Goal: Information Seeking & Learning: Learn about a topic

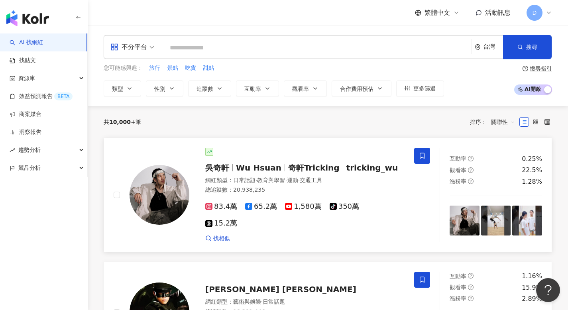
click at [253, 169] on span "Wu Hsuan" at bounding box center [258, 168] width 45 height 10
click at [35, 166] on span "競品分析" at bounding box center [29, 168] width 22 height 18
click at [37, 187] on link "品牌帳號分析" at bounding box center [35, 186] width 33 height 8
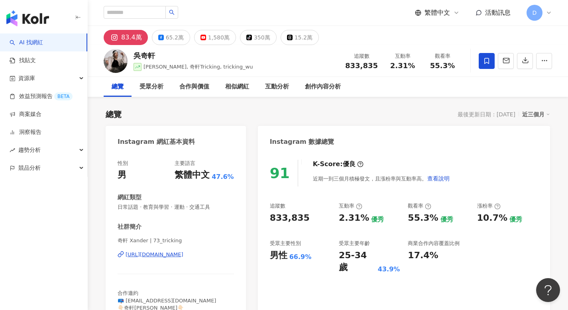
click at [445, 12] on span "繁體中文" at bounding box center [436, 12] width 25 height 9
click at [435, 48] on div "English" at bounding box center [437, 44] width 32 height 9
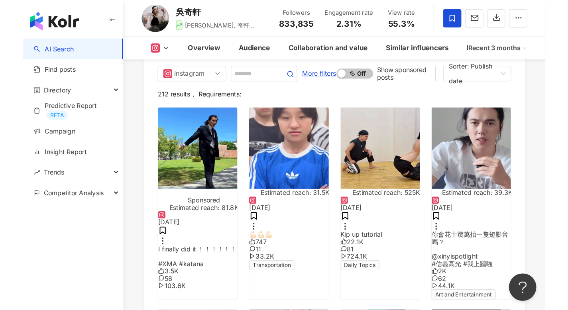
scroll to position [2878, 0]
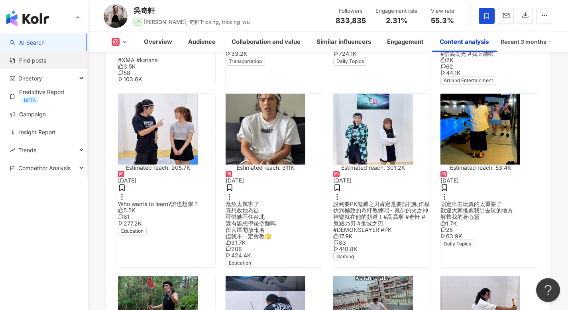
click at [46, 62] on link "Find posts" at bounding box center [28, 61] width 37 height 8
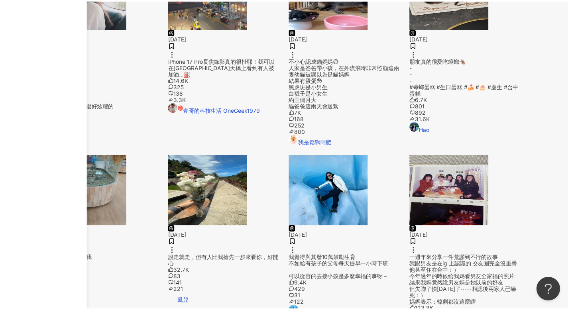
scroll to position [425, 0]
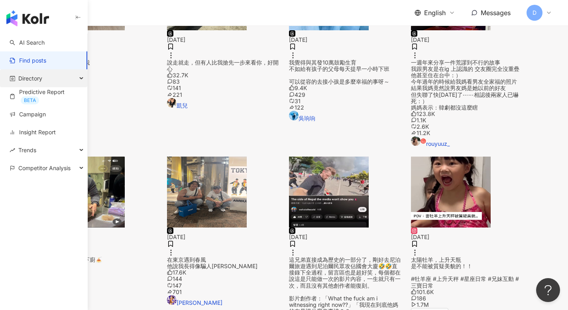
click at [53, 78] on div "Directory" at bounding box center [43, 78] width 87 height 18
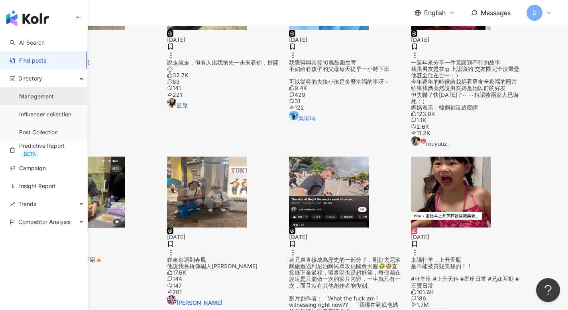
click at [48, 96] on link "Management" at bounding box center [36, 96] width 35 height 8
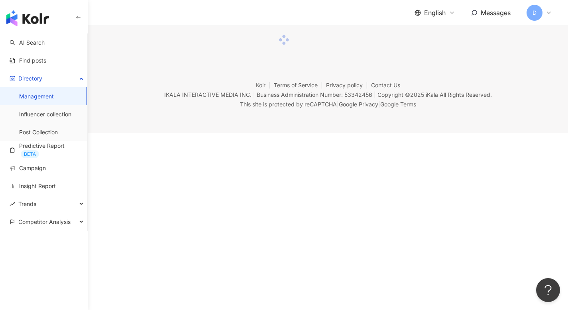
click at [502, 2] on div "English Messages D" at bounding box center [328, 12] width 448 height 25
click at [39, 60] on link "Find posts" at bounding box center [28, 61] width 37 height 8
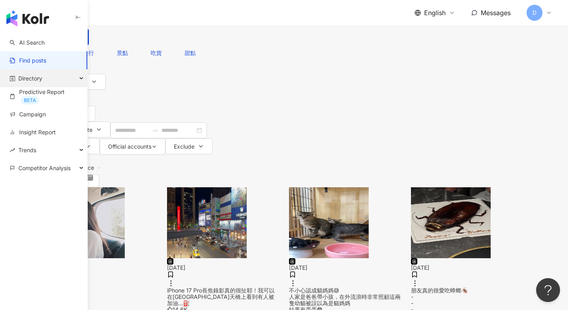
click at [27, 81] on span "Directory" at bounding box center [30, 78] width 24 height 18
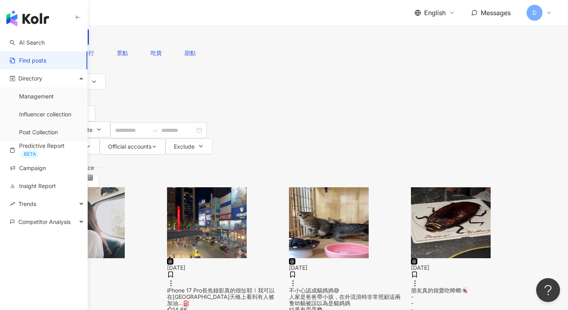
click at [315, 14] on div "English Messages D" at bounding box center [328, 12] width 448 height 25
click at [556, 34] on div "All platforms Taiwan Search See also: 旅行 景點 吃貨 甜點 Search guide Content form Typ…" at bounding box center [284, 77] width 568 height 155
click at [563, 31] on div "All platforms Taiwan Search See also: 旅行 景點 吃貨 甜點 Search guide Content form Typ…" at bounding box center [284, 77] width 568 height 155
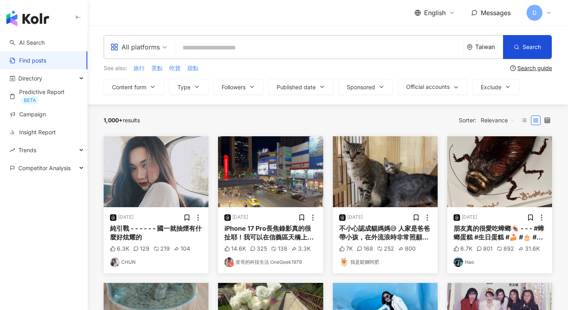
click at [439, 11] on span "English" at bounding box center [435, 12] width 22 height 9
click at [432, 32] on div "繁體中文" at bounding box center [433, 28] width 28 height 9
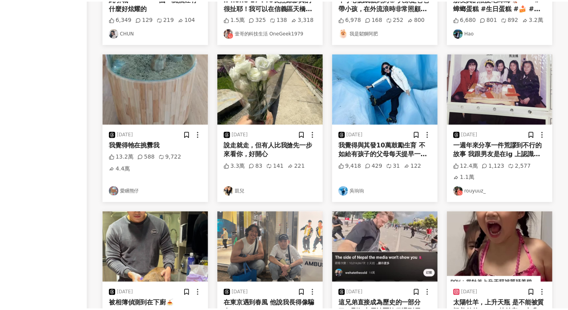
scroll to position [437, 0]
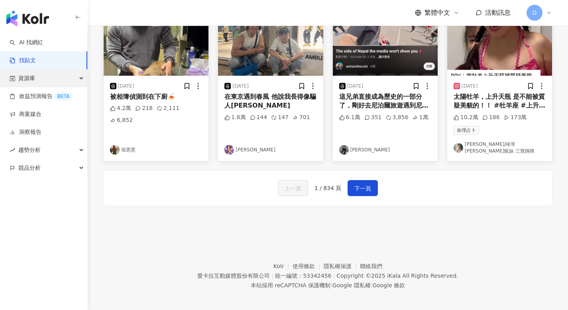
click at [64, 74] on div "資源庫" at bounding box center [43, 78] width 87 height 18
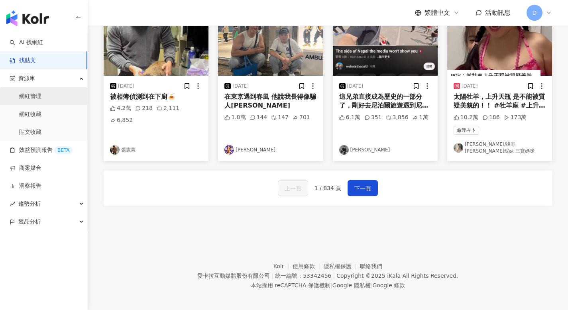
click at [41, 96] on link "網紅管理" at bounding box center [30, 96] width 22 height 8
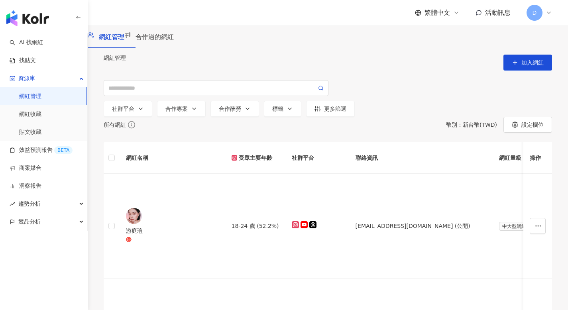
click at [551, 13] on icon at bounding box center [548, 13] width 6 height 6
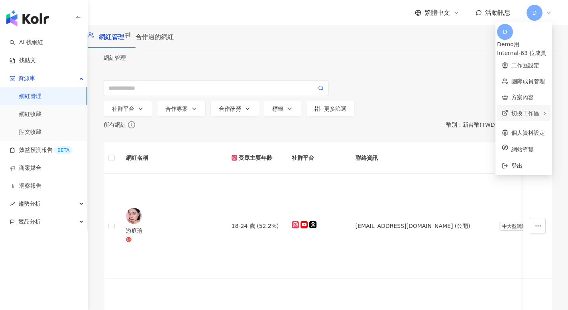
click at [513, 110] on span "切換工作區" at bounding box center [525, 113] width 28 height 6
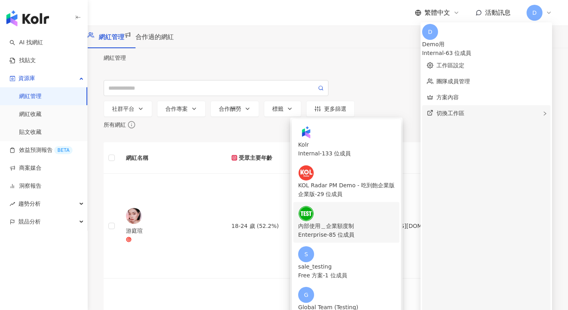
click at [389, 221] on div "內部使用＿企業額度制" at bounding box center [346, 225] width 96 height 9
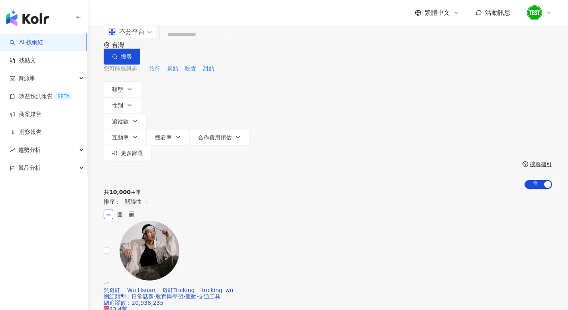
click at [551, 8] on div at bounding box center [538, 13] width 25 height 16
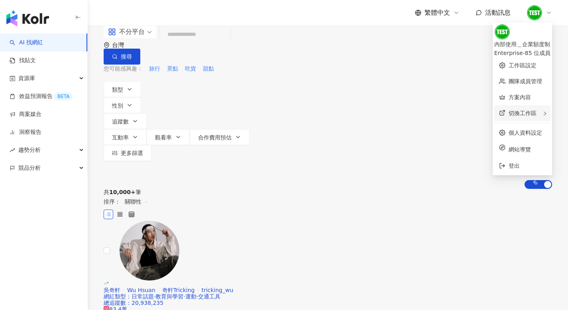
click at [513, 110] on div "切換工作區" at bounding box center [522, 113] width 56 height 16
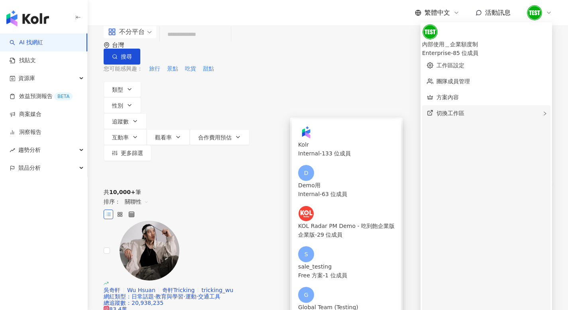
click at [509, 110] on div "切換工作區 Kolr Internal - 133 位成員 D Demo用 Internal - 63 位成員 KOL Radar PM Demo - 吃到飽…" at bounding box center [486, 268] width 128 height 326
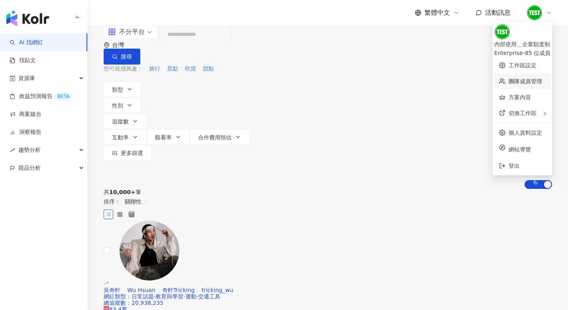
click at [508, 78] on link "團隊成員管理" at bounding box center [524, 81] width 33 height 6
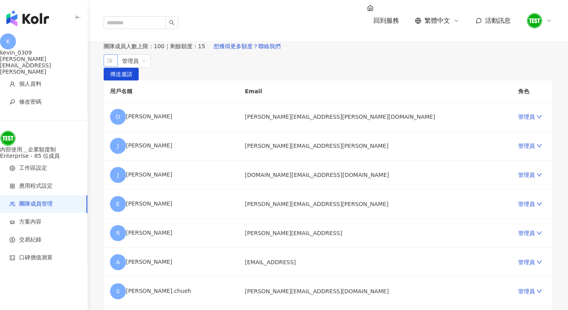
click at [108, 64] on div at bounding box center [106, 61] width 2 height 6
type input "*****"
click at [108, 64] on div at bounding box center [106, 61] width 2 height 6
type input "**********"
click at [132, 81] on span "傳送邀請" at bounding box center [121, 74] width 22 height 13
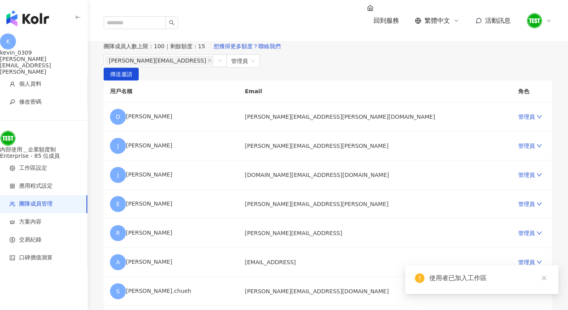
click at [352, 54] on div "團隊成員人數上限：100 ｜ 剩餘額度：15 想獲得更多額度？聯絡我們" at bounding box center [328, 46] width 448 height 16
click at [41, 18] on img "button" at bounding box center [27, 18] width 43 height 16
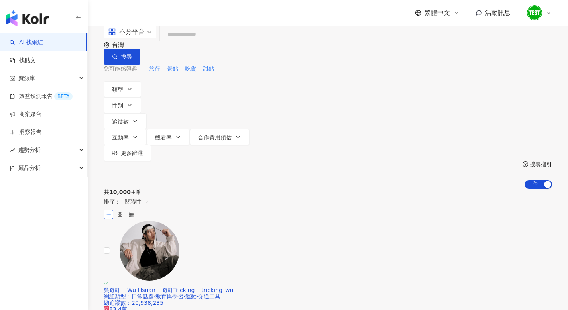
click at [538, 10] on img at bounding box center [534, 12] width 15 height 15
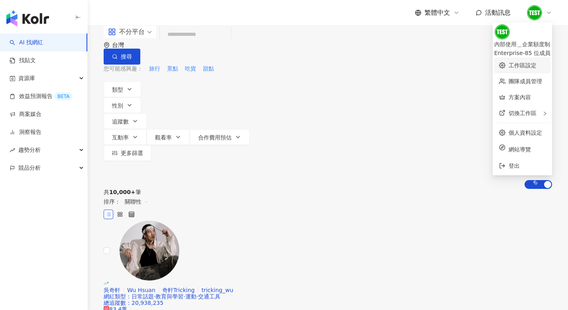
click at [508, 62] on link "工作區設定" at bounding box center [522, 65] width 28 height 6
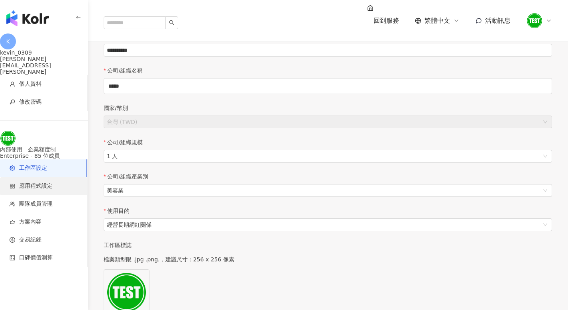
click at [40, 182] on span "應用程式設定" at bounding box center [35, 186] width 33 height 8
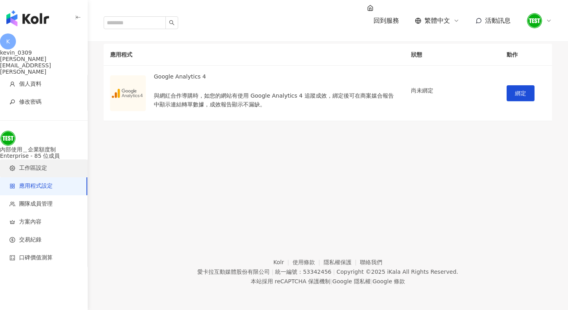
click at [42, 164] on span "工作區設定" at bounding box center [33, 168] width 28 height 8
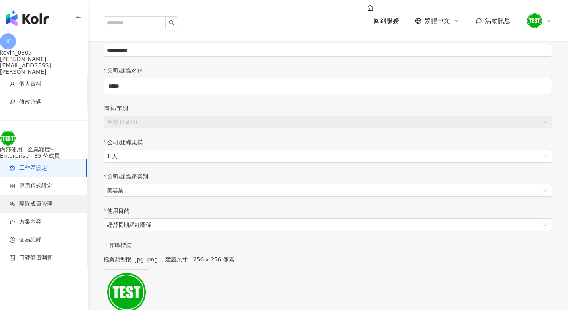
click at [36, 195] on li "團隊成員管理" at bounding box center [43, 204] width 87 height 18
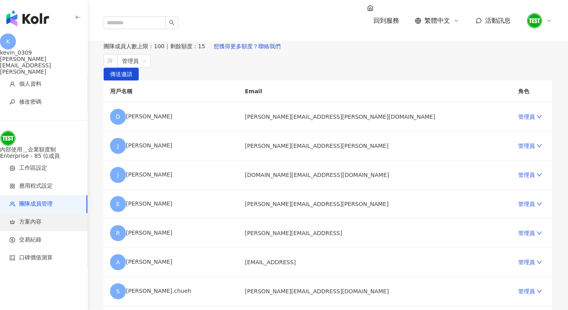
click at [34, 218] on span "方案內容" at bounding box center [30, 222] width 22 height 8
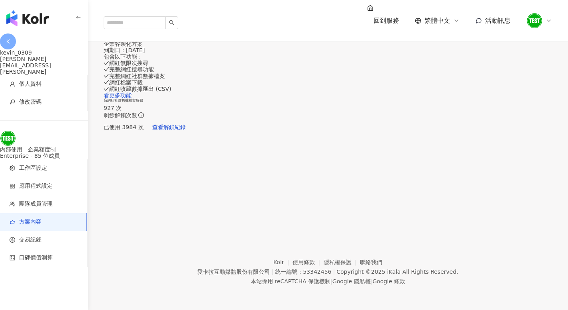
click at [43, 153] on div "Enterprise - 85 位成員" at bounding box center [44, 156] width 88 height 6
click at [39, 161] on li "工作區設定" at bounding box center [43, 168] width 87 height 18
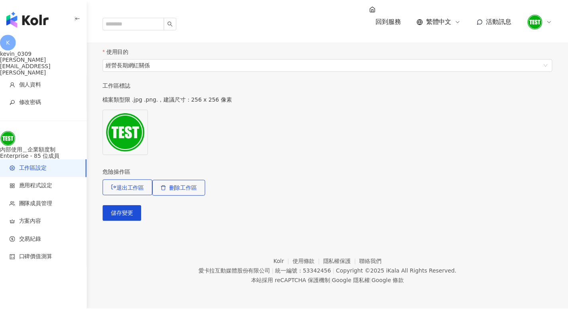
scroll to position [255, 0]
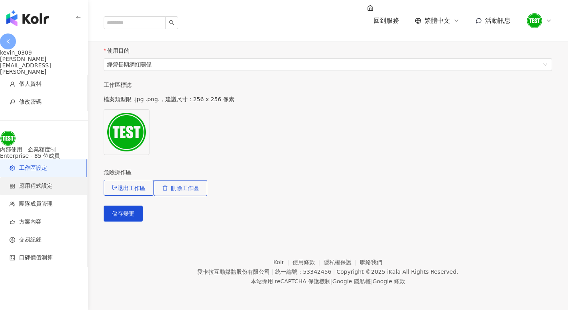
click at [35, 182] on span "應用程式設定" at bounding box center [35, 186] width 33 height 8
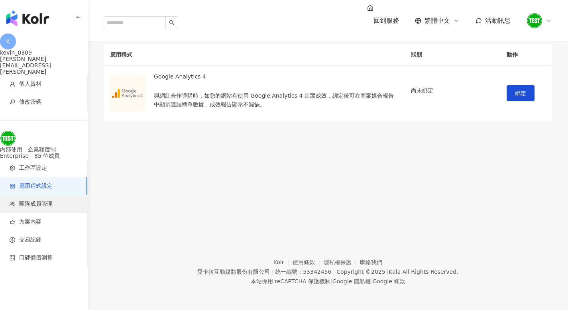
click at [34, 200] on span "團隊成員管理" at bounding box center [35, 204] width 33 height 8
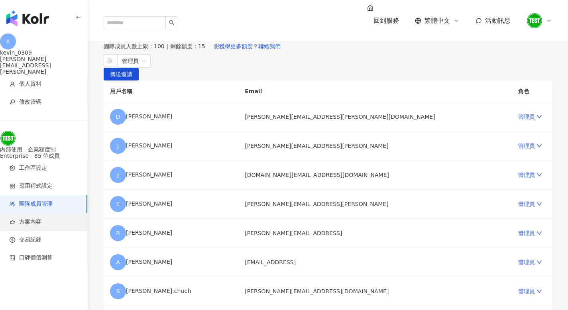
click at [18, 218] on span "方案內容" at bounding box center [45, 222] width 71 height 8
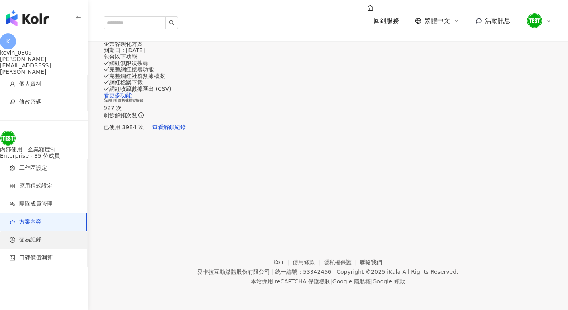
click at [31, 236] on span "交易紀錄" at bounding box center [30, 240] width 22 height 8
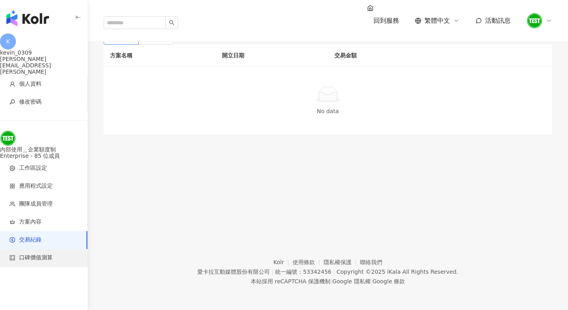
click at [32, 254] on span "口碑價值測算" at bounding box center [35, 258] width 33 height 8
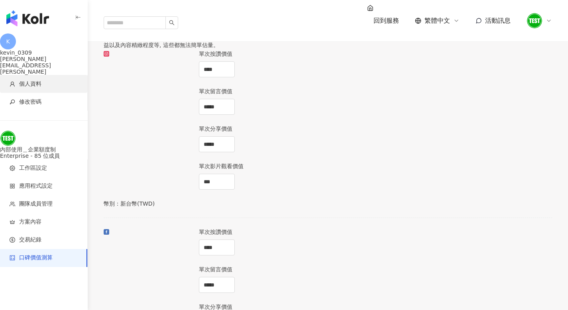
click at [36, 80] on span "個人資料" at bounding box center [30, 84] width 22 height 8
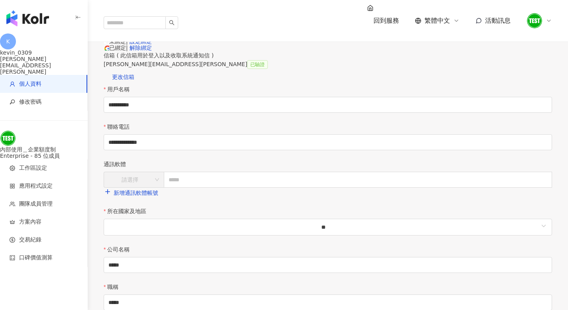
click at [31, 16] on img "button" at bounding box center [27, 18] width 43 height 16
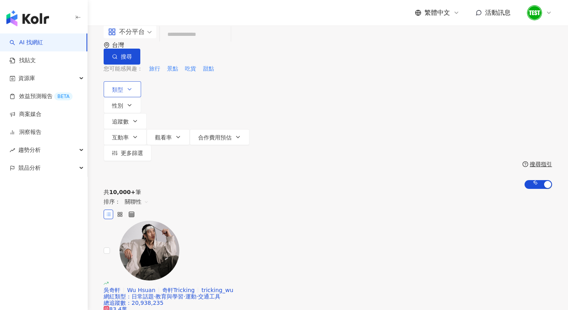
click at [127, 89] on icon "button" at bounding box center [129, 89] width 6 height 6
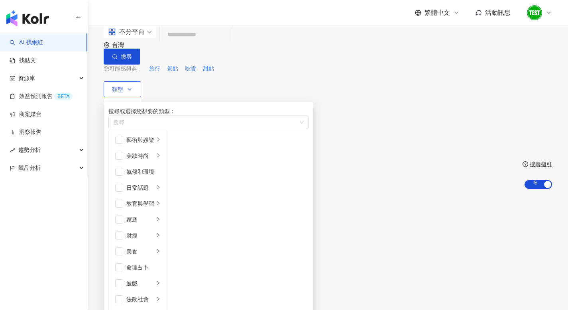
click at [127, 89] on icon "button" at bounding box center [129, 89] width 6 height 6
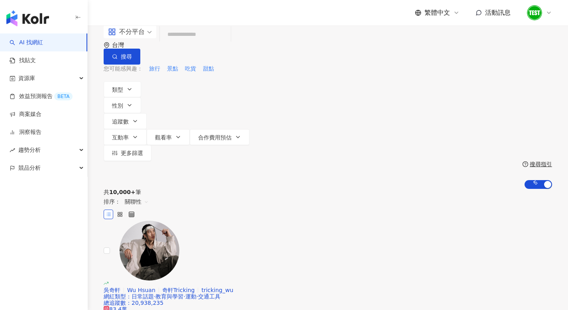
click at [200, 42] on input "search" at bounding box center [195, 34] width 65 height 15
click at [36, 64] on link "找貼文" at bounding box center [23, 61] width 26 height 8
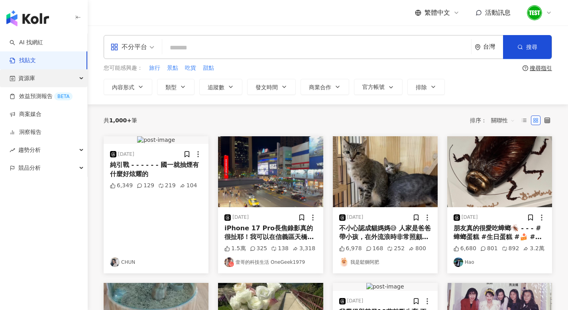
click at [43, 81] on div "資源庫" at bounding box center [43, 78] width 87 height 18
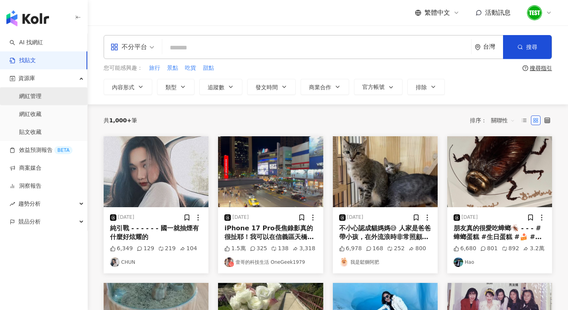
click at [37, 94] on link "網紅管理" at bounding box center [30, 96] width 22 height 8
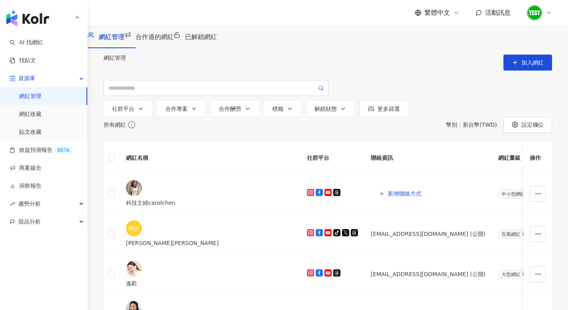
click at [550, 14] on icon at bounding box center [548, 13] width 6 height 6
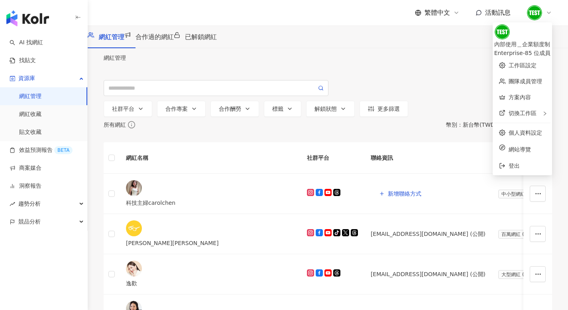
click at [401, 55] on div "網紅管理 加入網紅 社群平台 合作專案 合作酬勞 標籤 解鎖狀態 更多篩選" at bounding box center [328, 86] width 480 height 62
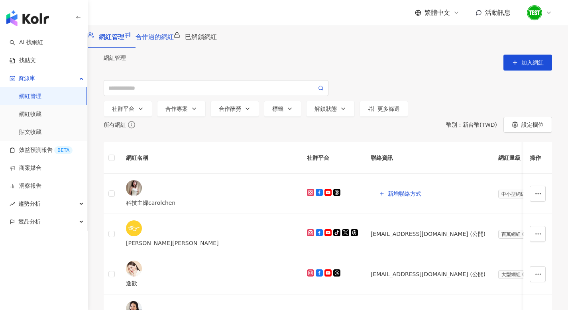
click at [174, 38] on span "合作過的網紅" at bounding box center [154, 37] width 38 height 8
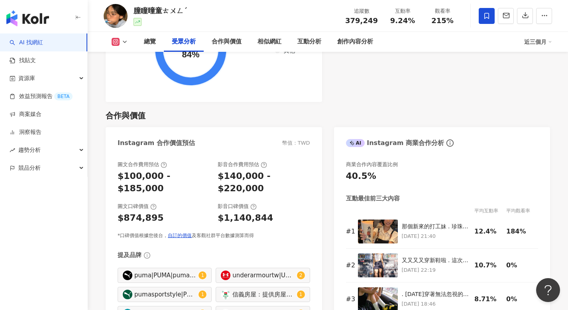
scroll to position [1097, 0]
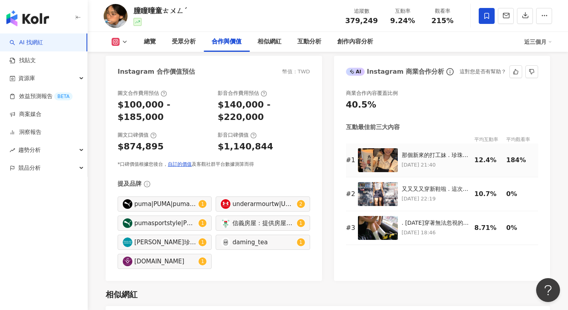
click at [373, 149] on img at bounding box center [378, 160] width 40 height 24
click at [373, 216] on img at bounding box center [378, 228] width 40 height 24
click at [380, 184] on img at bounding box center [378, 194] width 40 height 24
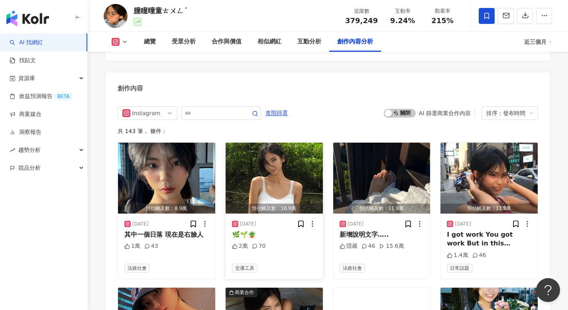
scroll to position [2335, 0]
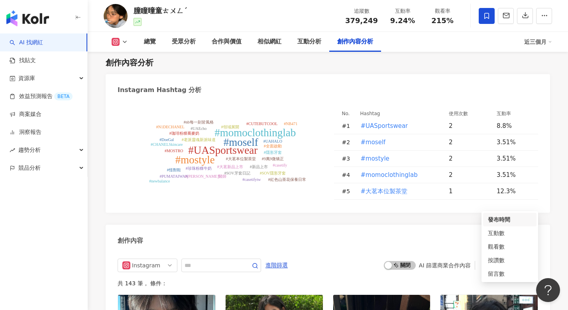
click at [509, 259] on div "排序：發布時間" at bounding box center [506, 265] width 40 height 13
click at [499, 233] on div "互動數" at bounding box center [510, 233] width 44 height 9
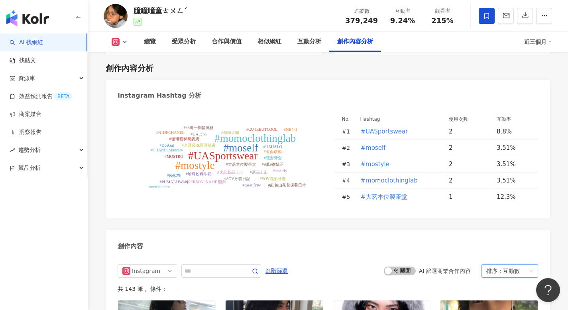
scroll to position [1920, 0]
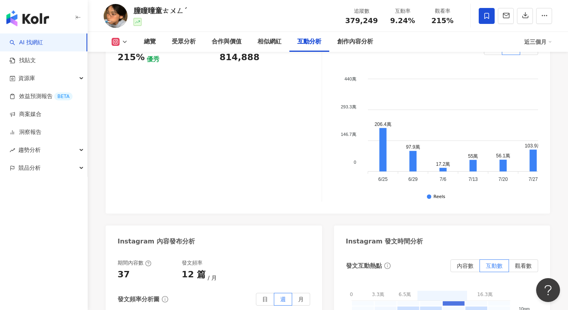
click at [35, 45] on link "AI 找網紅" at bounding box center [26, 43] width 33 height 8
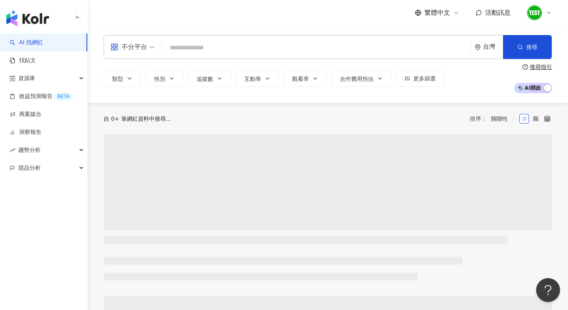
click at [217, 47] on input "search" at bounding box center [316, 47] width 302 height 15
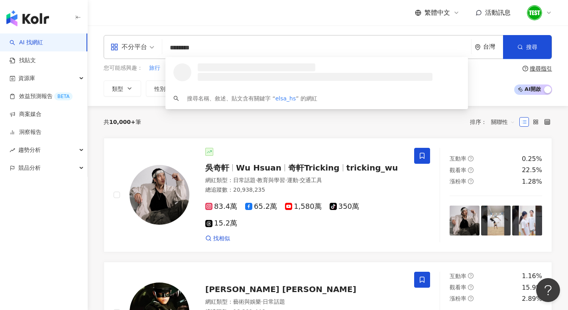
type input "*********"
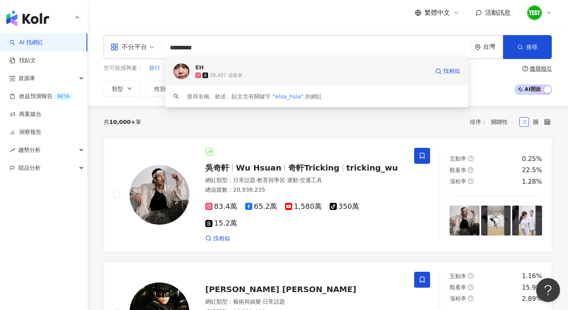
click at [225, 69] on span "EH" at bounding box center [312, 67] width 234 height 8
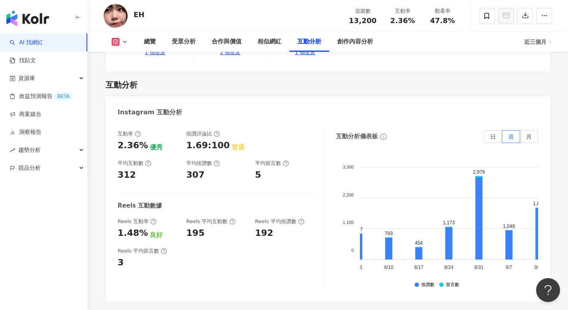
scroll to position [0, 186]
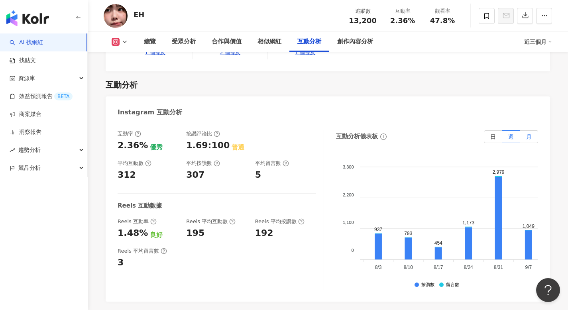
click at [533, 130] on label "月" at bounding box center [529, 136] width 18 height 13
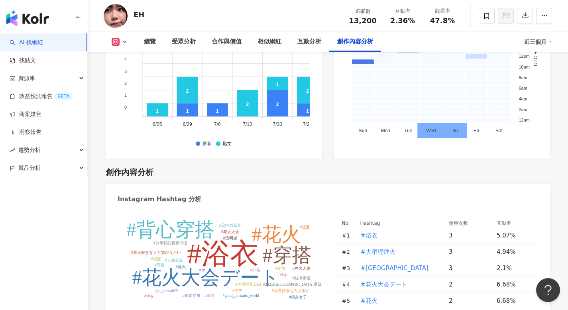
scroll to position [2336, 0]
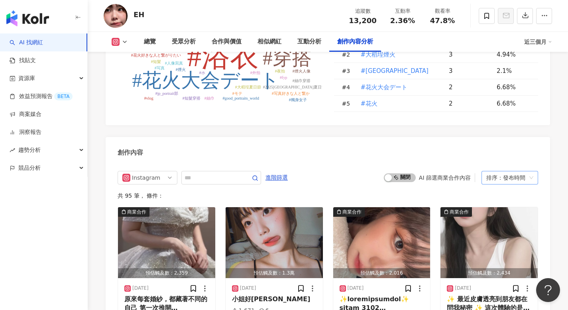
click at [513, 171] on div "排序：發布時間" at bounding box center [506, 177] width 40 height 13
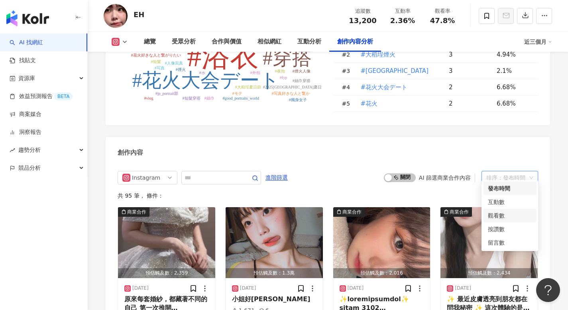
click at [494, 215] on div "觀看數" at bounding box center [510, 215] width 44 height 9
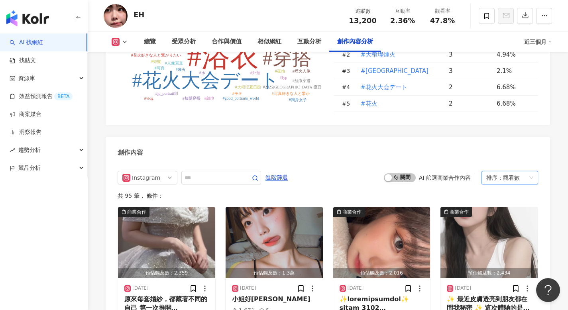
scroll to position [2415, 0]
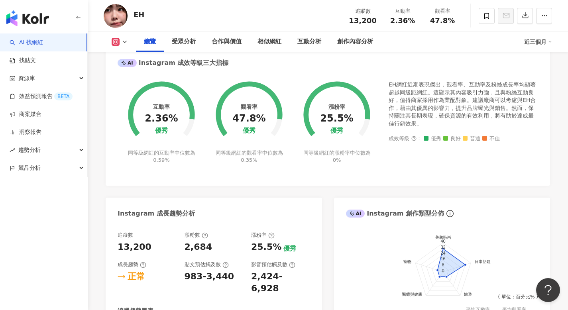
scroll to position [0, 0]
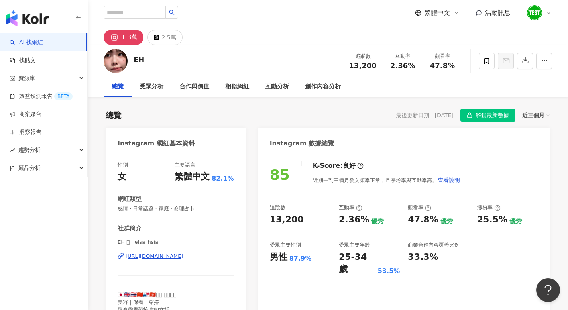
click at [368, 65] on span "13,200" at bounding box center [362, 65] width 27 height 8
click at [492, 114] on span "解鎖最新數據" at bounding box center [491, 115] width 33 height 13
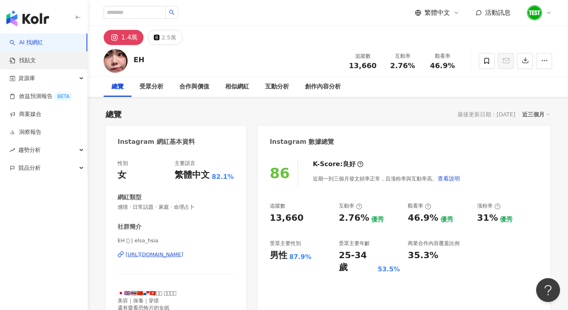
click at [32, 61] on link "找貼文" at bounding box center [23, 61] width 26 height 8
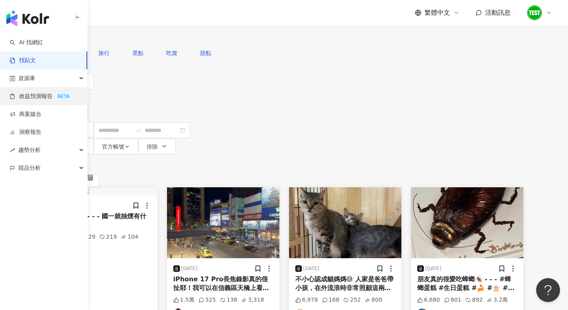
click at [38, 100] on link "效益預測報告 BETA" at bounding box center [41, 96] width 63 height 8
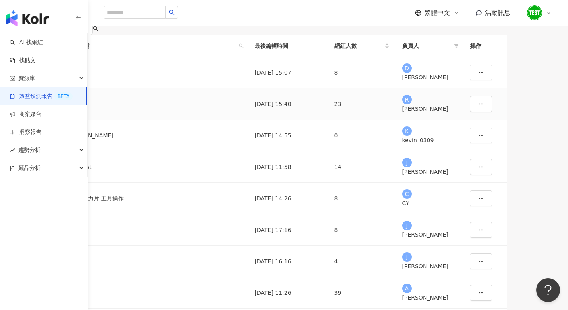
click at [220, 108] on div "腮紅" at bounding box center [154, 104] width 174 height 9
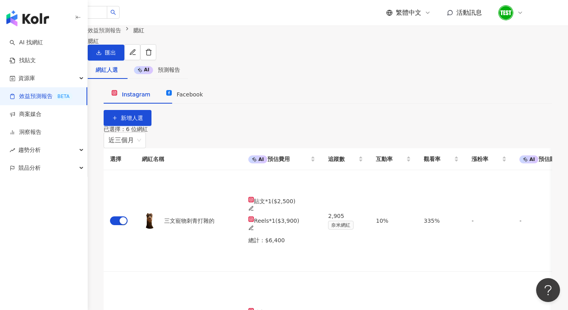
click at [156, 50] on div "效益預測報告 腮紅 腮紅 匯出" at bounding box center [122, 43] width 69 height 35
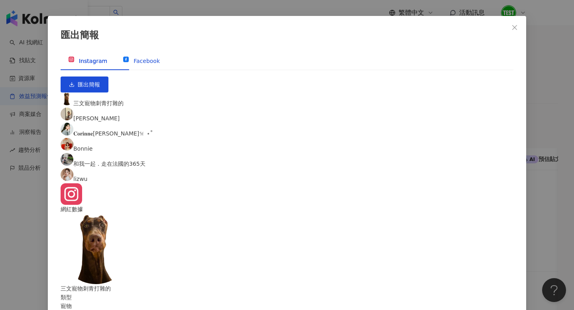
click at [160, 64] on span "Facebook" at bounding box center [146, 61] width 26 height 6
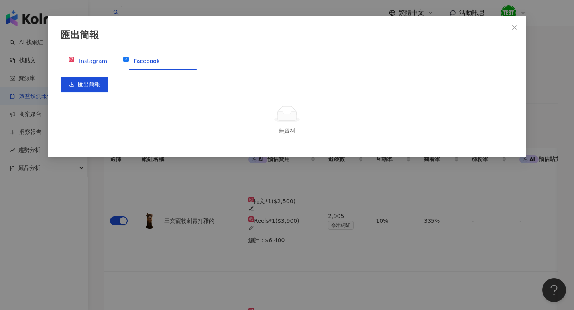
click at [102, 64] on span "Instagram" at bounding box center [93, 61] width 28 height 6
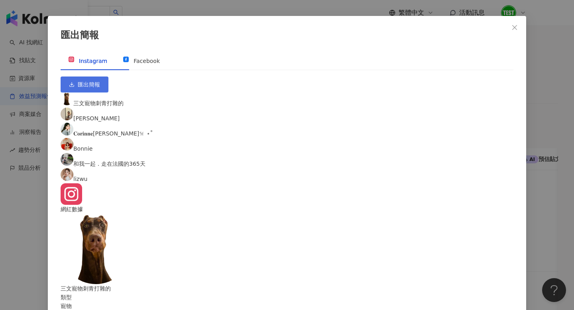
click at [108, 76] on button "匯出簡報" at bounding box center [85, 84] width 48 height 16
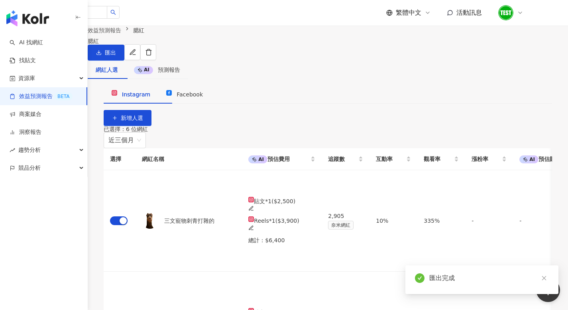
click at [156, 44] on div "腮紅" at bounding box center [122, 41] width 69 height 6
click at [188, 72] on div "網紅人選 AI 預測報告" at bounding box center [138, 73] width 100 height 25
click at [176, 74] on div "AI 預測報告" at bounding box center [157, 69] width 46 height 9
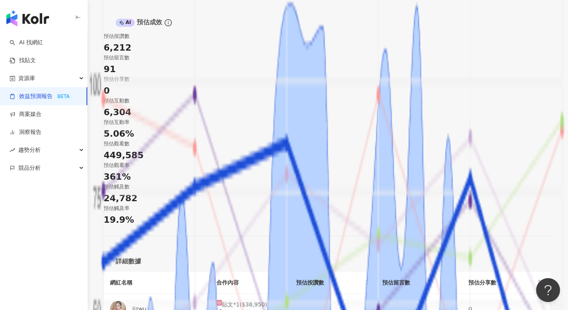
scroll to position [295, 0]
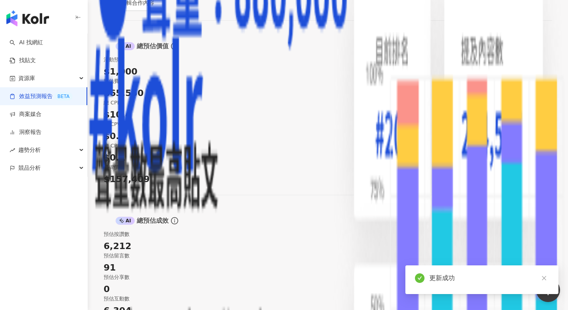
scroll to position [175, 0]
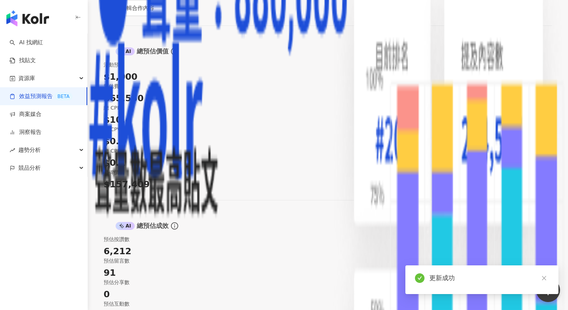
click at [313, 152] on div "網紅人數：6 編輯合作內容 AI 總預估價值 幣值：TWD 活動預算 $1,000 預估費用 $65,550 總 CPE $10.4 總 CPV $0.1 總…" at bounding box center [328, 196] width 448 height 573
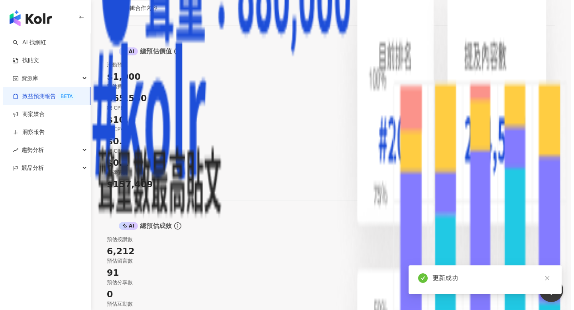
scroll to position [0, 0]
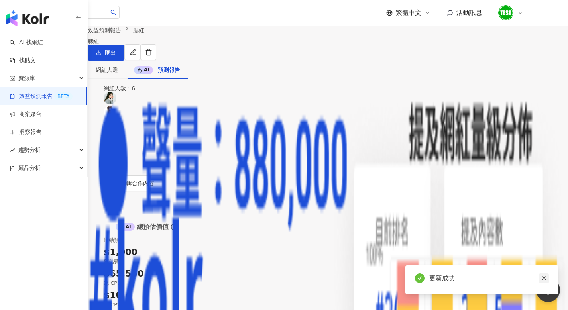
click at [542, 278] on icon "close" at bounding box center [544, 278] width 6 height 6
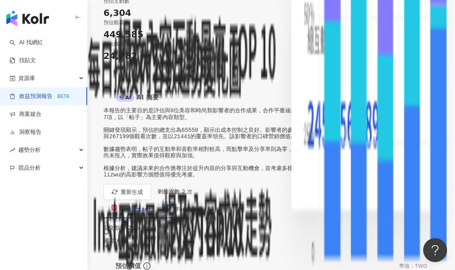
scroll to position [338, 0]
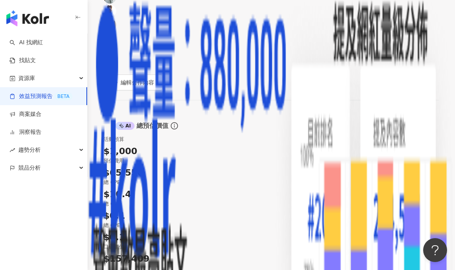
scroll to position [0, 0]
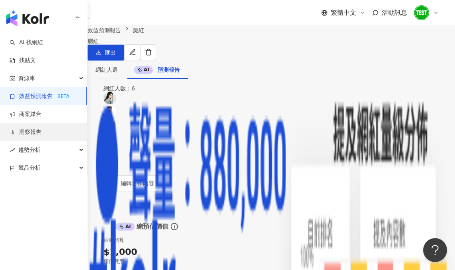
click at [35, 128] on link "洞察報告" at bounding box center [26, 132] width 32 height 8
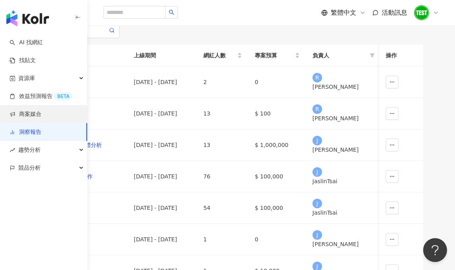
click at [34, 114] on link "商案媒合" at bounding box center [26, 114] width 32 height 8
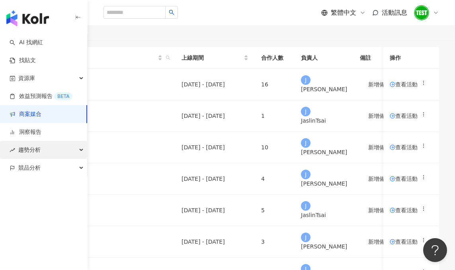
click at [35, 141] on span "趨勢分析" at bounding box center [29, 150] width 22 height 18
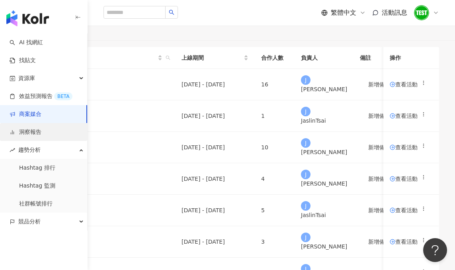
click at [38, 129] on link "洞察報告" at bounding box center [26, 132] width 32 height 8
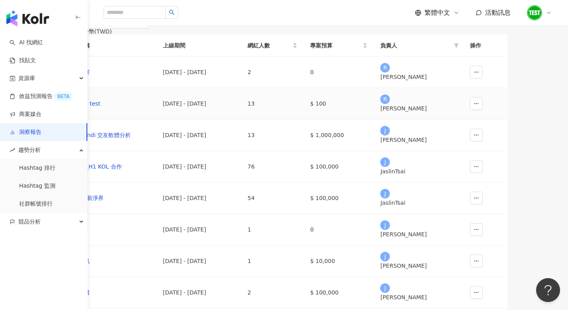
scroll to position [15, 0]
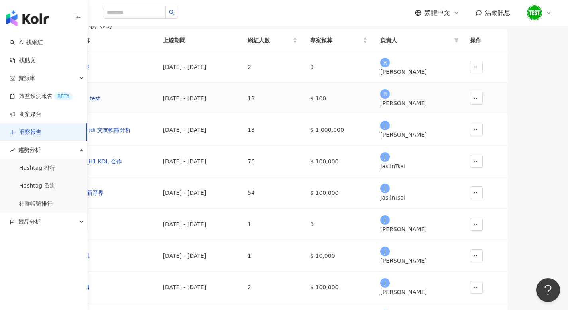
click at [235, 103] on div "2025/8/1 - 2025/8/31" at bounding box center [199, 98] width 72 height 9
click at [482, 136] on button "button" at bounding box center [476, 129] width 13 height 13
click at [456, 139] on div "J Julie" at bounding box center [418, 130] width 76 height 18
click at [150, 134] on div "Heymandi 交友軟體分析" at bounding box center [108, 129] width 83 height 9
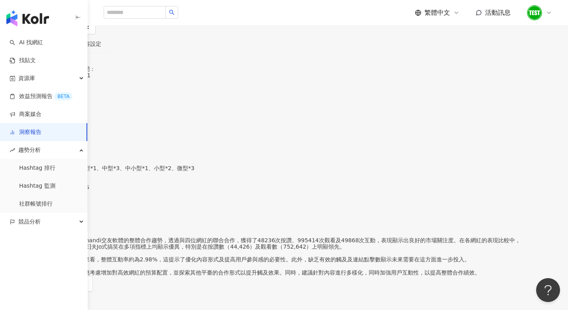
click at [98, 35] on div "Heymandi 交友軟體分析 加入網紅" at bounding box center [49, 23] width 98 height 23
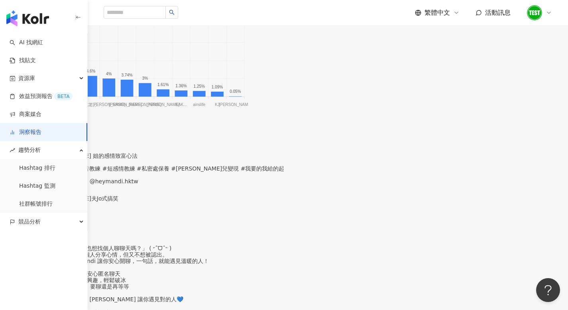
scroll to position [296, 0]
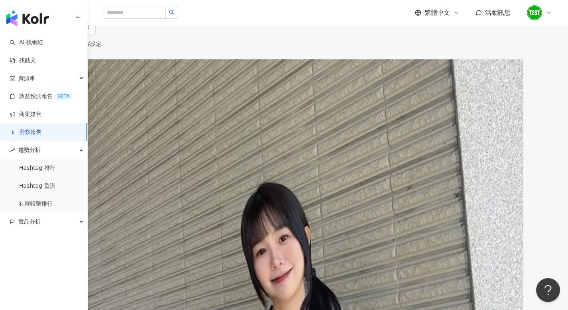
click at [316, 31] on div "洞察報告 Heymandi 交友軟體分析 Heymandi 交友軟體分析 加入網紅" at bounding box center [284, 17] width 568 height 35
click at [278, 30] on div "洞察報告 Heymandi 交友軟體分析 Heymandi 交友軟體分析 加入網紅" at bounding box center [284, 17] width 568 height 35
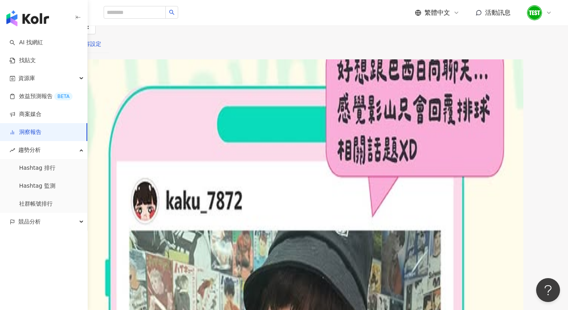
click at [101, 48] on div "內容設定" at bounding box center [90, 43] width 22 height 9
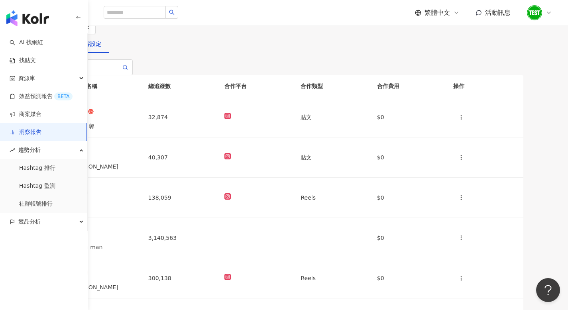
click at [39, 30] on span "加入網紅" at bounding box center [28, 27] width 22 height 6
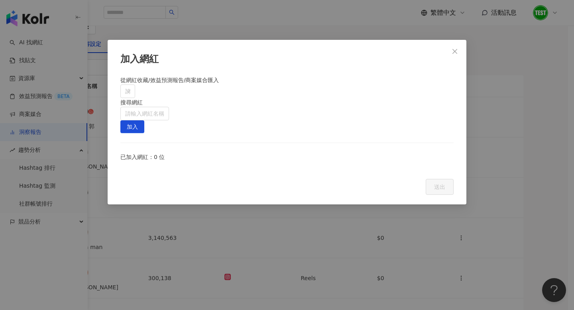
click at [513, 95] on div "加入網紅 從網紅收藏/效益預測報告/商案媒合匯入 請搜尋或選擇 搜尋網紅 請輸入網紅名稱 加入 已加入網紅：0 位 Cancel 送出" at bounding box center [287, 155] width 574 height 310
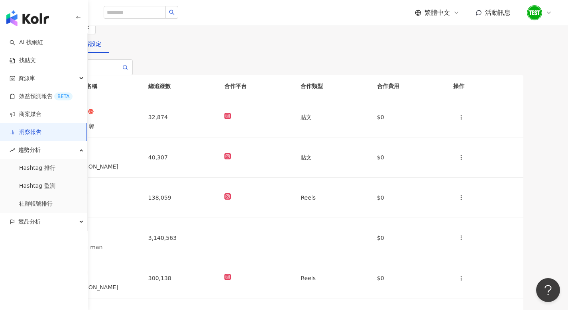
click at [75, 29] on icon "button" at bounding box center [72, 28] width 6 height 2
click at [92, 30] on icon "button" at bounding box center [87, 26] width 7 height 7
click at [397, 92] on div "KOL 名稱 總追蹤數 合作平台 合作類型 合作費用 操作 KAKU 郭 32,874 貼文 $0 香香 40,307 貼文 $0 KJ 138,059 Re…" at bounding box center [284, 292] width 478 height 466
click at [43, 150] on div "趨勢分析" at bounding box center [43, 150] width 87 height 18
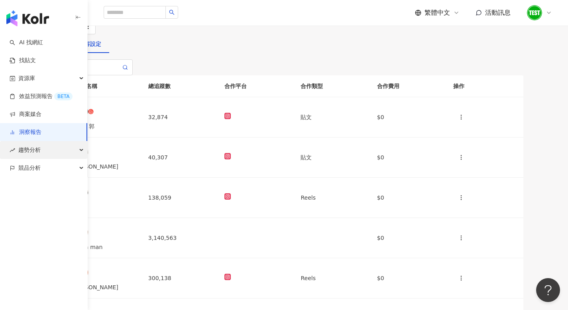
click at [42, 147] on div "趨勢分析" at bounding box center [43, 150] width 87 height 18
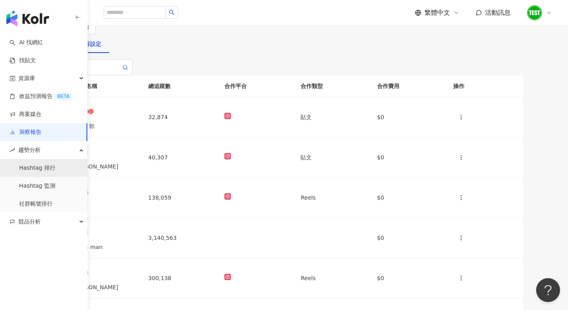
click at [40, 164] on link "Hashtag 排行" at bounding box center [37, 168] width 36 height 8
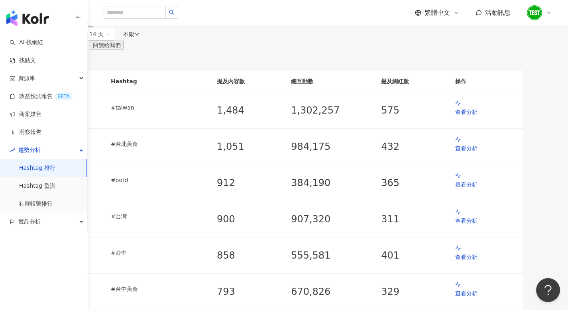
click at [87, 27] on icon at bounding box center [84, 24] width 5 height 5
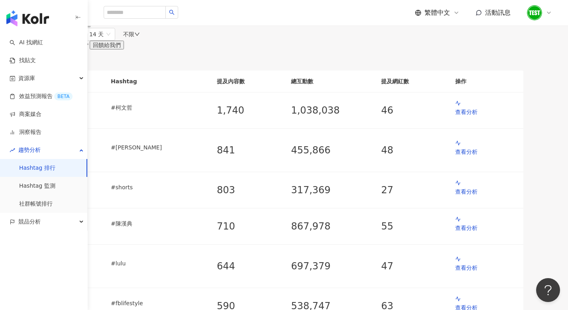
click at [51, 28] on div at bounding box center [48, 25] width 6 height 6
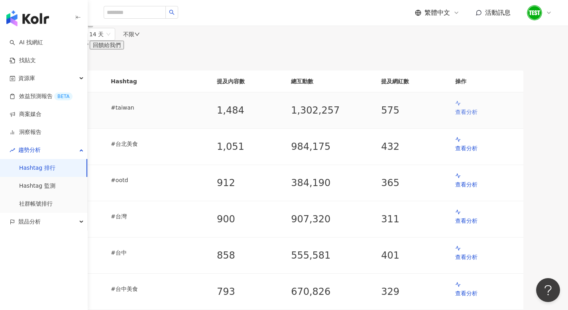
click at [500, 116] on p "查看分析" at bounding box center [485, 112] width 61 height 9
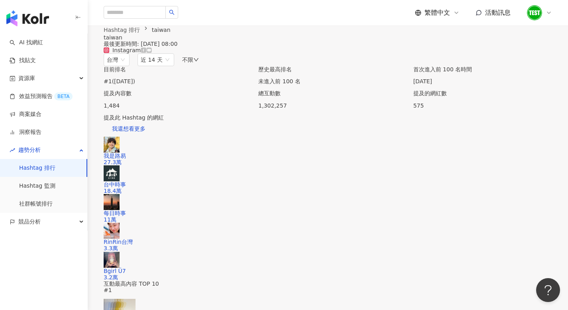
click at [313, 47] on div "Hashtag 排行 [GEOGRAPHIC_DATA] [GEOGRAPHIC_DATA] 最後更新時間: [DATE] 08:00" at bounding box center [328, 36] width 480 height 22
click at [130, 34] on link "Hashtag 排行" at bounding box center [121, 29] width 39 height 9
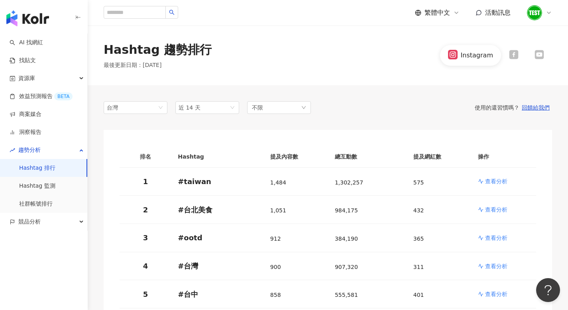
click at [538, 52] on icon at bounding box center [538, 54] width 9 height 9
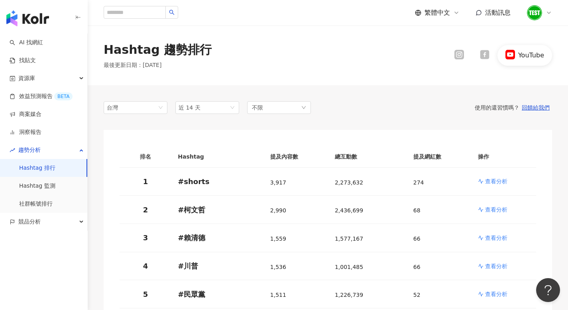
click at [489, 59] on icon at bounding box center [485, 55] width 10 height 10
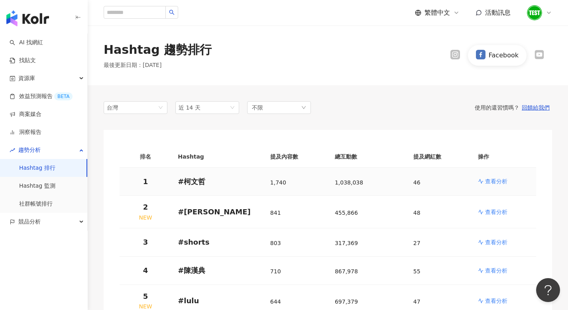
click at [489, 184] on p "查看分析" at bounding box center [496, 181] width 22 height 8
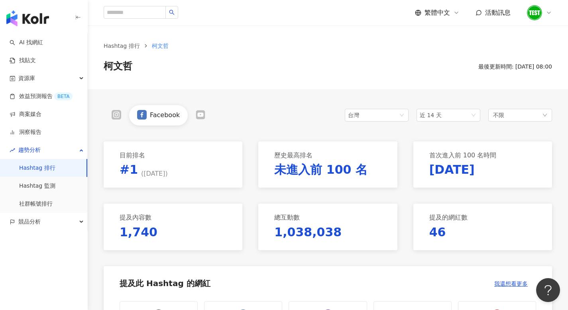
click at [447, 12] on span "繁體中文" at bounding box center [436, 12] width 25 height 9
click at [485, 6] on div "繁體中文 活動訊息" at bounding box center [483, 13] width 137 height 16
click at [125, 47] on link "Hashtag 排行" at bounding box center [121, 45] width 39 height 9
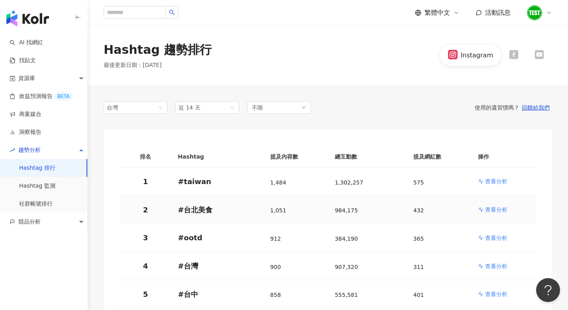
click at [498, 209] on p "查看分析" at bounding box center [496, 210] width 22 height 8
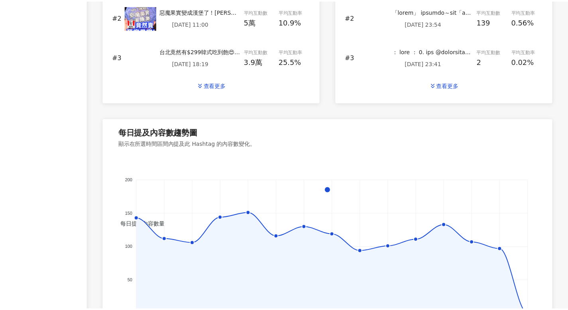
scroll to position [588, 0]
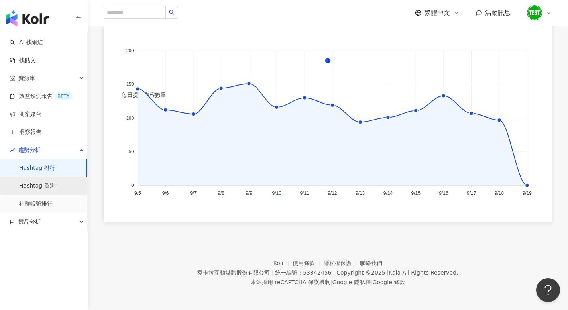
click at [31, 187] on link "Hashtag 監測" at bounding box center [37, 186] width 36 height 8
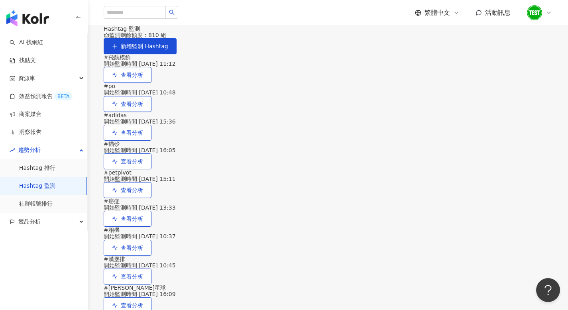
click at [500, 141] on div "# adidas 開始監測時間 2025/9/2 15:36 查看分析" at bounding box center [328, 126] width 448 height 29
click at [151, 141] on button "查看分析" at bounding box center [128, 133] width 48 height 16
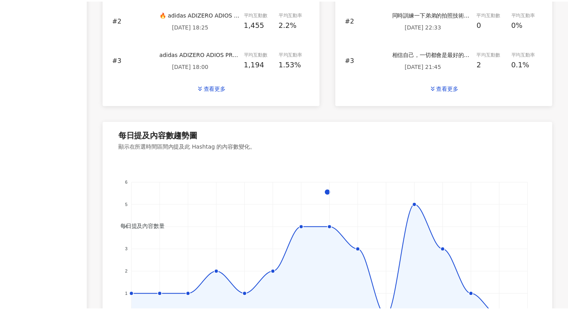
scroll to position [591, 0]
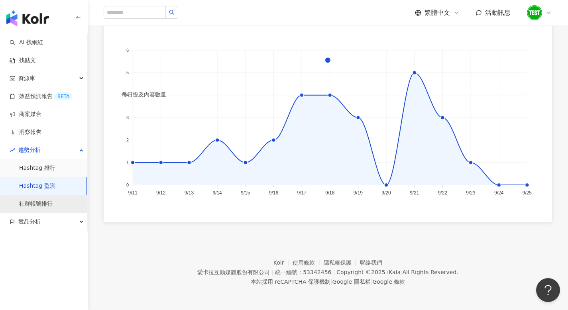
click at [41, 202] on link "社群帳號排行" at bounding box center [35, 204] width 33 height 8
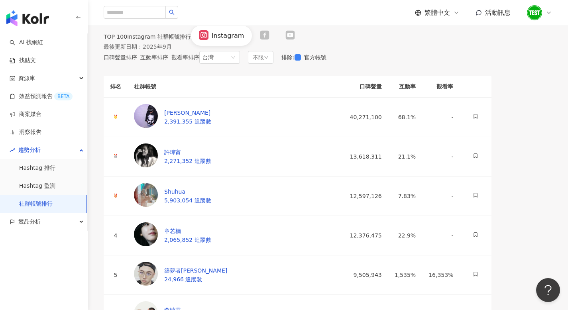
click at [294, 37] on icon at bounding box center [290, 34] width 8 height 5
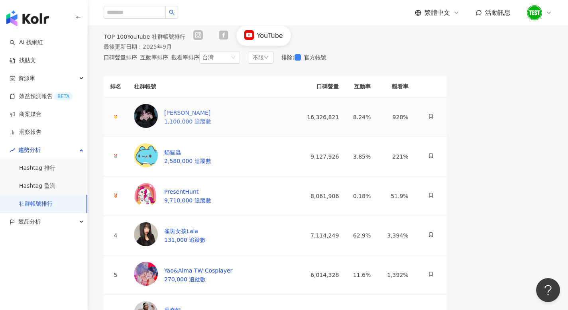
click at [182, 117] on div "[PERSON_NAME]" at bounding box center [187, 112] width 47 height 9
click at [211, 41] on div at bounding box center [197, 35] width 25 height 11
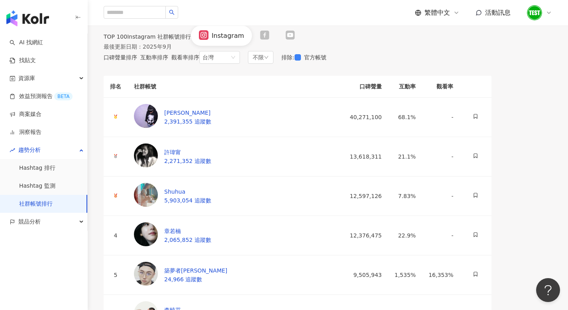
click at [269, 40] on icon at bounding box center [265, 35] width 10 height 10
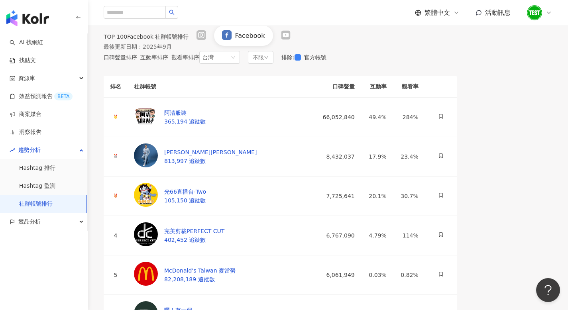
click at [290, 39] on icon at bounding box center [285, 34] width 9 height 9
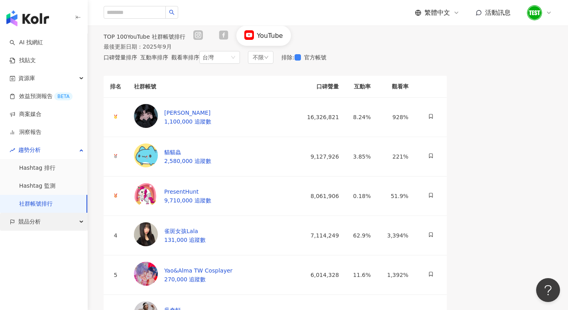
click at [37, 218] on span "競品分析" at bounding box center [29, 222] width 22 height 18
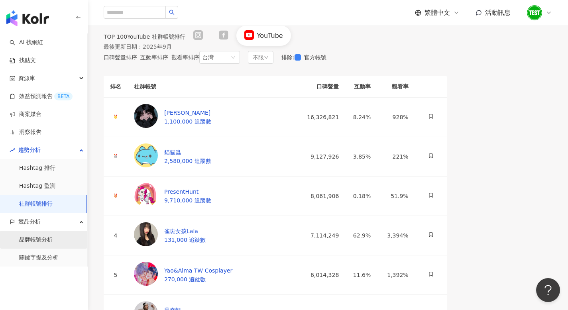
click at [31, 236] on link "品牌帳號分析" at bounding box center [35, 240] width 33 height 8
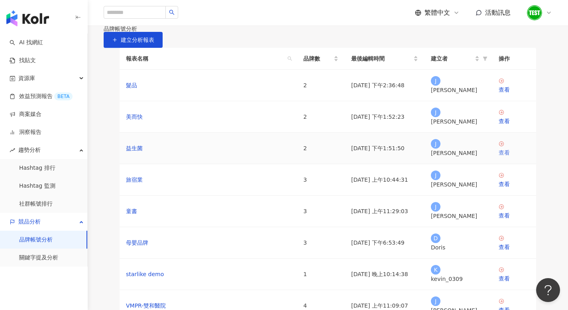
click at [504, 157] on link "查看" at bounding box center [513, 149] width 31 height 16
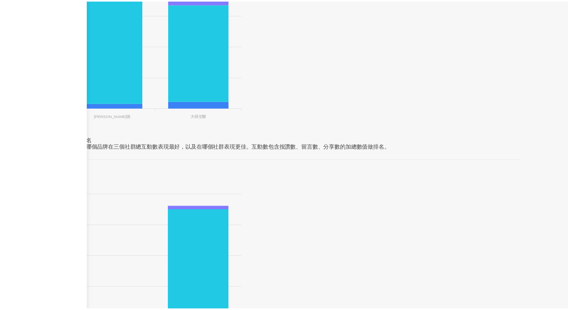
scroll to position [365, 0]
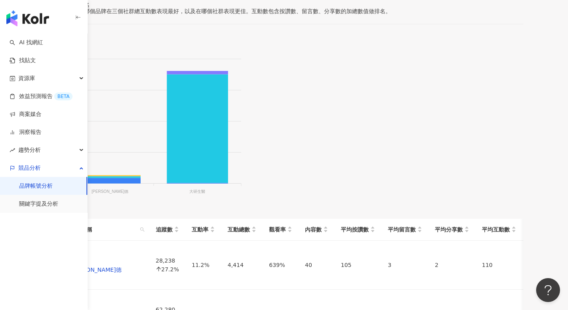
click at [220, 212] on div "帳號列表 品牌名稱 追蹤數 互動率 互動總數 觀看率 內容數 平均按讚數 平均留言數 平均分享數 平均互動數 平均觀看數 WEIDER 威德 28,238 2…" at bounding box center [284, 281] width 478 height 139
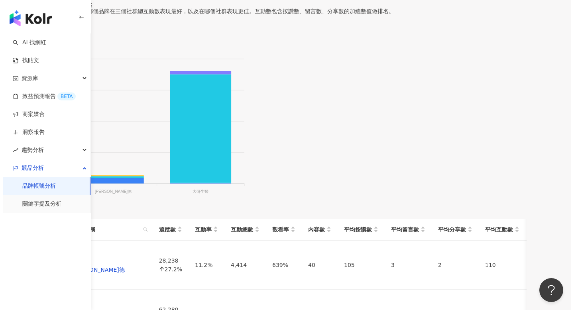
scroll to position [0, 0]
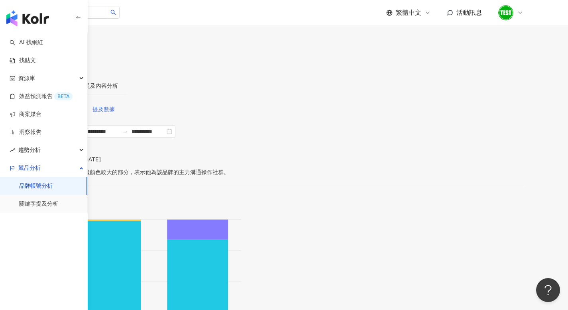
click at [115, 107] on span "提及數據" at bounding box center [103, 109] width 22 height 6
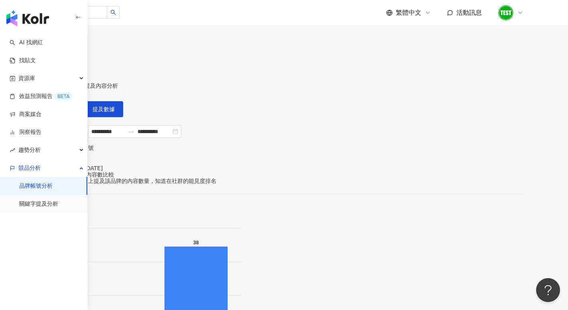
click at [76, 76] on div "帳號分析" at bounding box center [57, 85] width 38 height 18
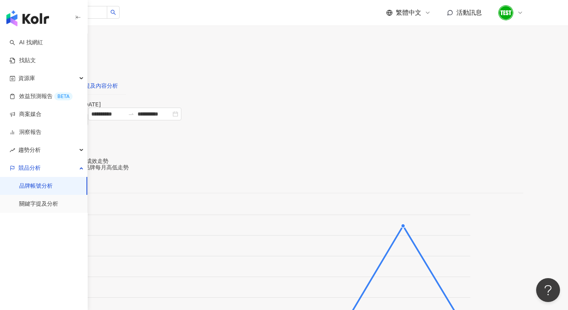
click at [118, 81] on div "提及內容分析" at bounding box center [100, 85] width 33 height 9
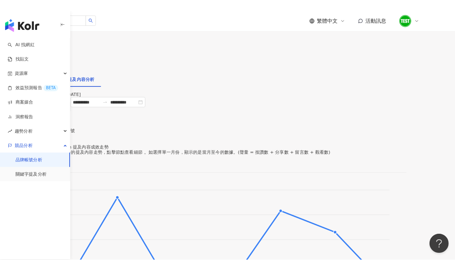
scroll to position [5, 0]
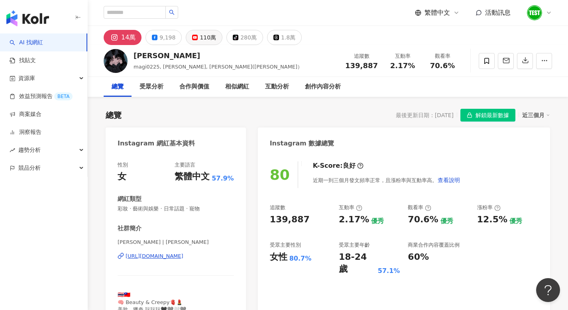
click at [203, 36] on div "110萬" at bounding box center [208, 37] width 16 height 11
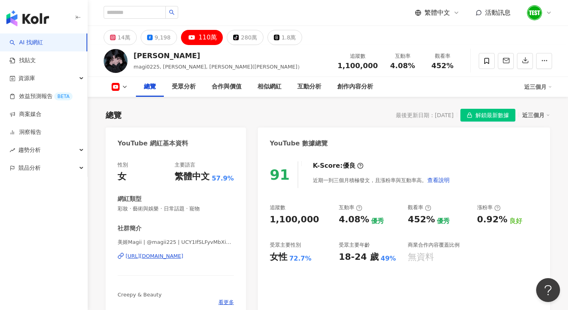
scroll to position [180, 0]
